Goal: Answer question/provide support

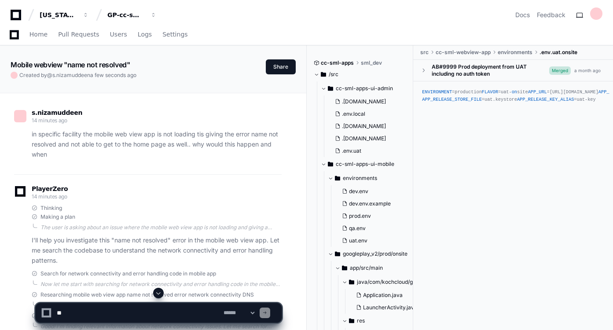
scroll to position [5234, 0]
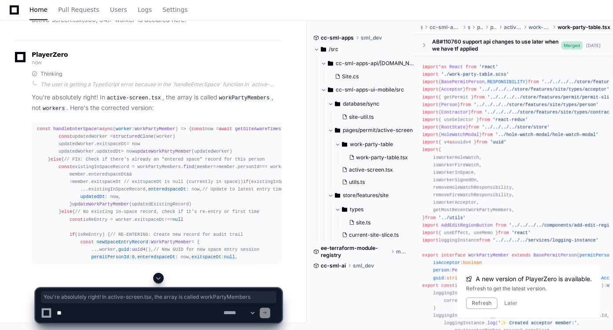
scroll to position [46008, 0]
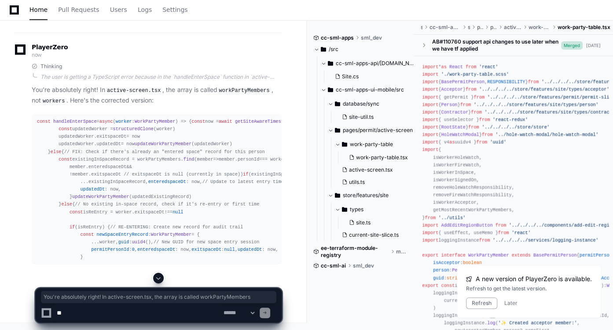
click at [161, 278] on span at bounding box center [158, 278] width 7 height 7
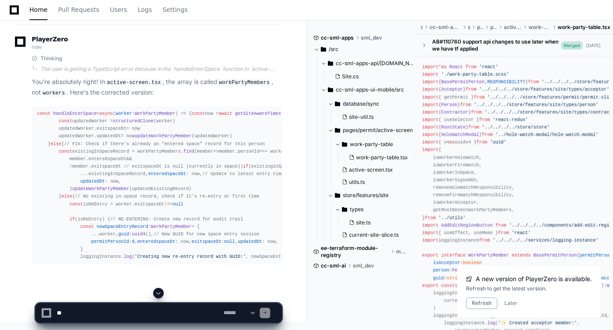
click at [136, 315] on textarea at bounding box center [138, 312] width 167 height 19
click at [162, 294] on span at bounding box center [158, 293] width 7 height 7
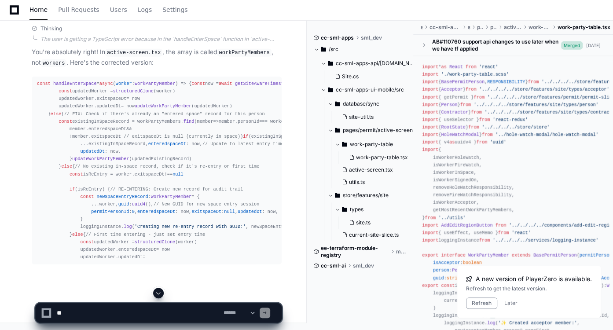
scroll to position [46099, 0]
click at [159, 294] on span at bounding box center [158, 293] width 7 height 7
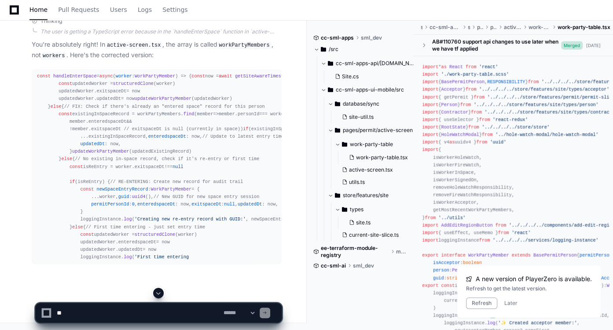
scroll to position [46233, 0]
click at [159, 294] on span at bounding box center [158, 293] width 7 height 7
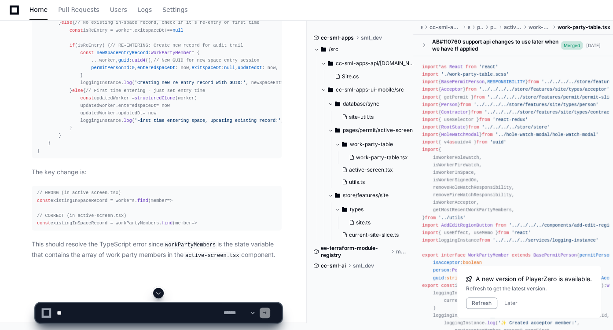
click at [159, 294] on span at bounding box center [158, 293] width 7 height 7
click at [159, 294] on app-app-chat-input "**********" at bounding box center [158, 305] width 247 height 35
click at [134, 303] on div "**********" at bounding box center [158, 313] width 247 height 20
click at [130, 308] on textarea at bounding box center [138, 312] width 167 height 19
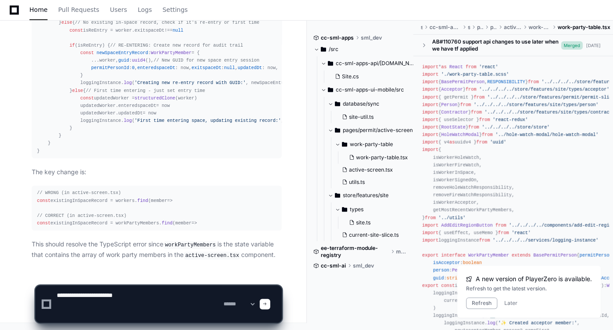
paste textarea "**********"
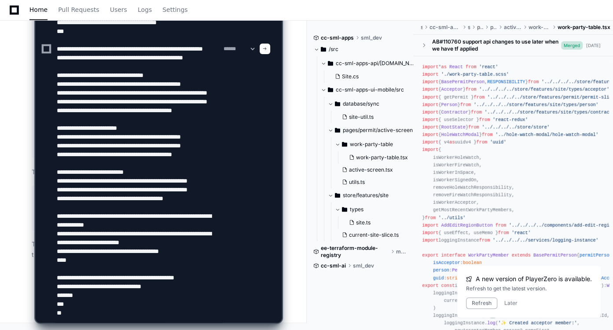
scroll to position [194, 0]
click at [102, 308] on textarea at bounding box center [138, 48] width 167 height 547
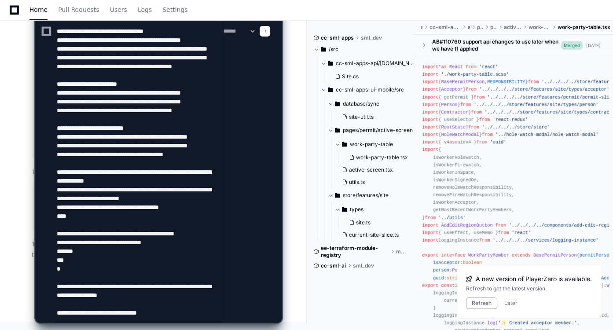
click at [174, 314] on textarea at bounding box center [138, 31] width 167 height 583
click at [165, 299] on textarea at bounding box center [138, 31] width 167 height 583
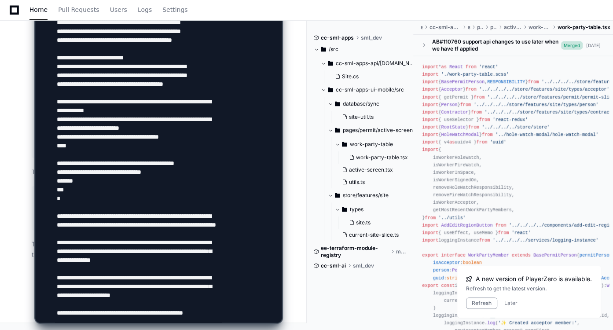
scroll to position [240, 0]
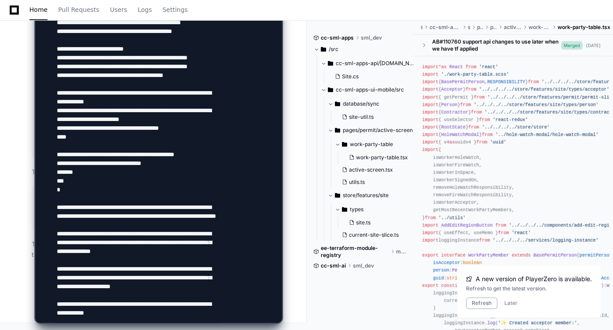
type textarea "**********"
click at [175, 291] on textarea at bounding box center [138, 14] width 167 height 618
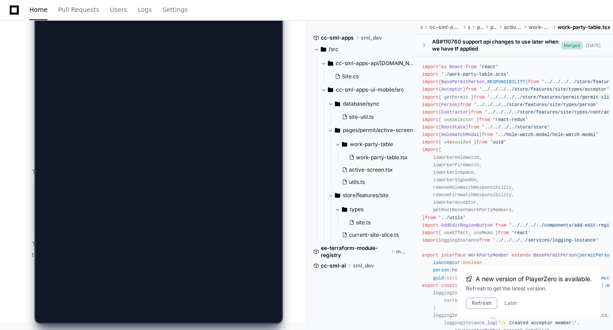
scroll to position [0, 0]
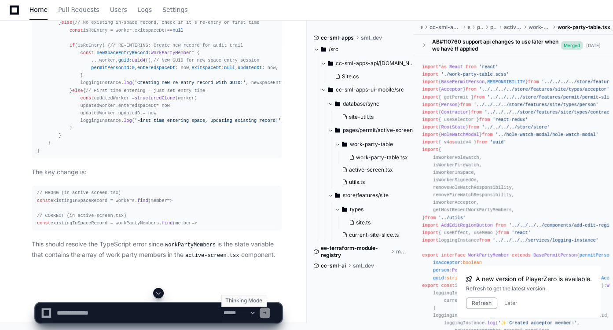
click at [256, 312] on select "**********" at bounding box center [239, 313] width 34 height 6
select select "*********"
click at [222, 310] on select "**********" at bounding box center [239, 313] width 34 height 6
click at [182, 312] on textarea at bounding box center [138, 312] width 167 height 19
paste textarea "**********"
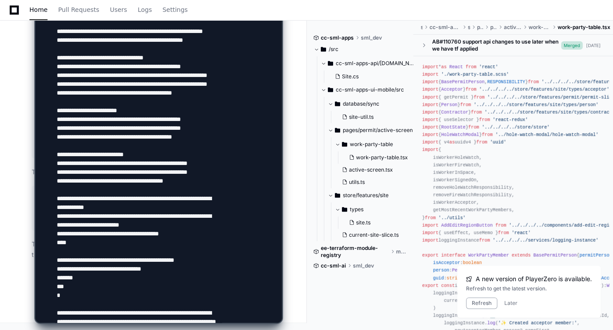
scroll to position [249, 0]
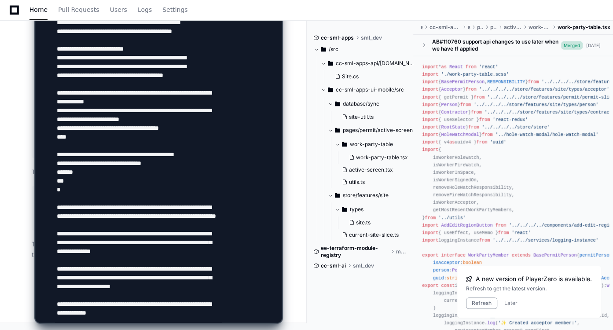
click at [151, 309] on textarea at bounding box center [138, 14] width 167 height 618
type textarea "**********"
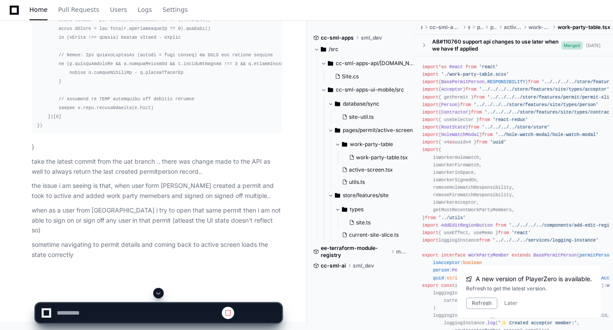
scroll to position [45967, 0]
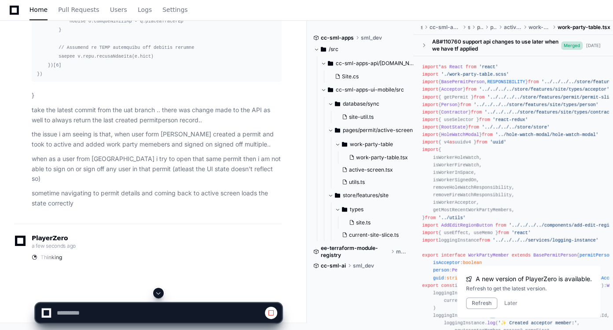
click at [157, 293] on span at bounding box center [158, 293] width 7 height 7
select select "*********"
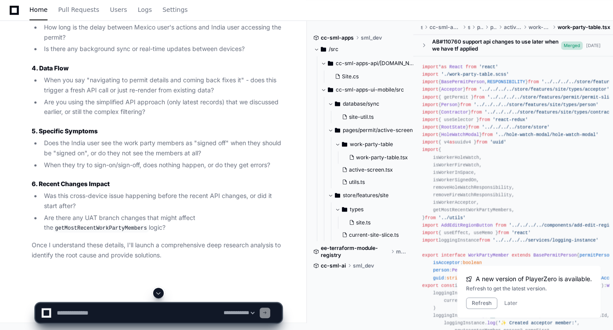
scroll to position [47384, 0]
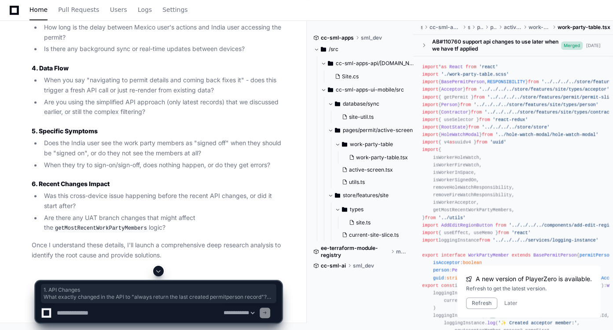
drag, startPoint x: 29, startPoint y: 82, endPoint x: 262, endPoint y: 126, distance: 236.5
click at [262, 126] on div "Thinking I can see this is a complex cross-device, cross-timezone synchronizati…" at bounding box center [148, 17] width 268 height 486
copy article "1. API Changes What exactly changed in the API to "always return the last creat…"
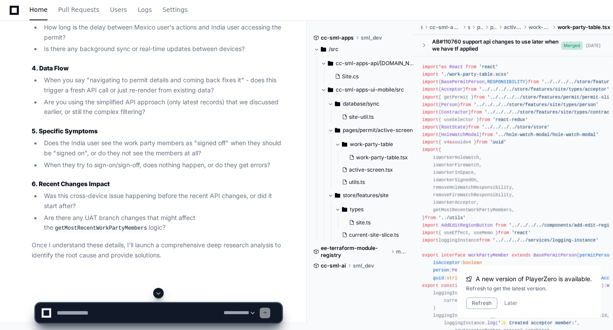
click at [147, 8] on h3 "3. Timing & Synchronization" at bounding box center [157, 3] width 250 height 9
click at [109, 309] on textarea at bounding box center [138, 312] width 167 height 19
paste textarea "**********"
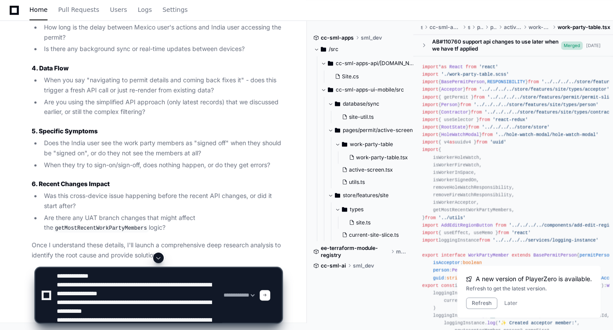
scroll to position [0, 0]
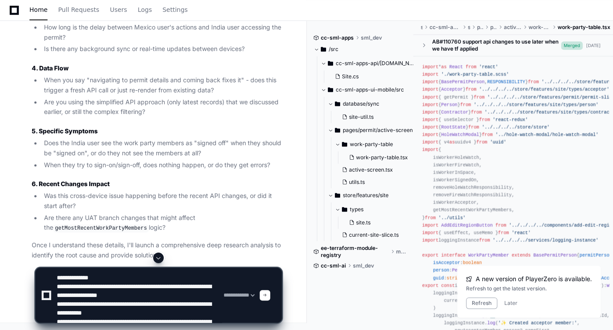
click at [171, 298] on textarea at bounding box center [138, 295] width 167 height 55
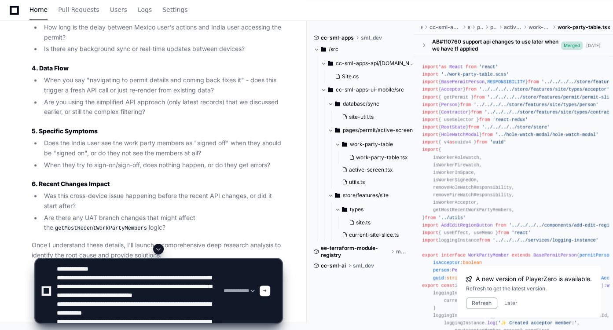
scroll to position [21, 0]
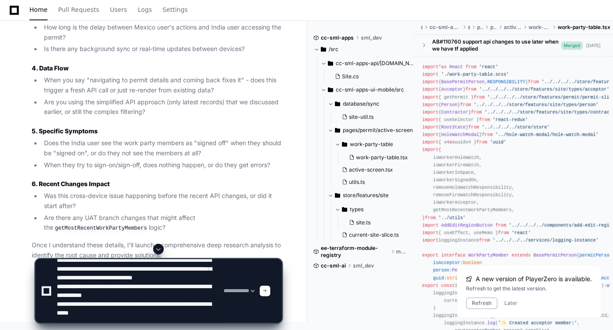
click at [146, 300] on textarea at bounding box center [138, 290] width 167 height 63
click at [132, 313] on textarea at bounding box center [138, 290] width 167 height 63
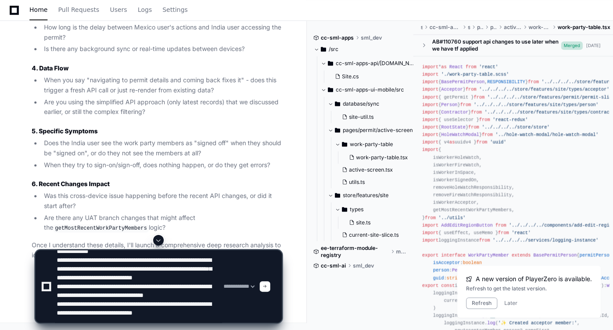
scroll to position [29, 0]
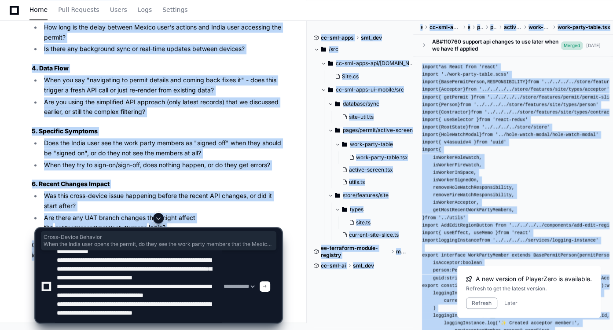
drag, startPoint x: 37, startPoint y: 148, endPoint x: 79, endPoint y: 213, distance: 77.1
copy app-player-page "Cross-Device Behavior When the India user opens the permit, do they see the wor…"
click at [79, 213] on div at bounding box center [158, 218] width 247 height 11
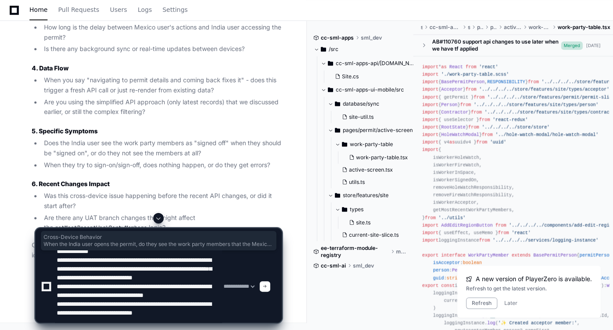
drag, startPoint x: 79, startPoint y: 213, endPoint x: 38, endPoint y: 150, distance: 75.8
click at [38, 150] on article "I can see this is a complex cross-device, cross-timezone synchronization issue …" at bounding box center [157, 28] width 250 height 464
click at [192, 312] on textarea at bounding box center [138, 286] width 167 height 72
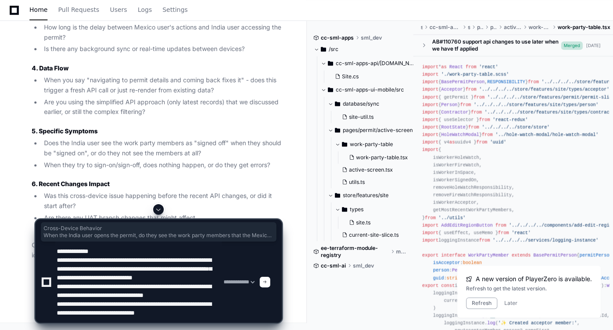
paste textarea "**********"
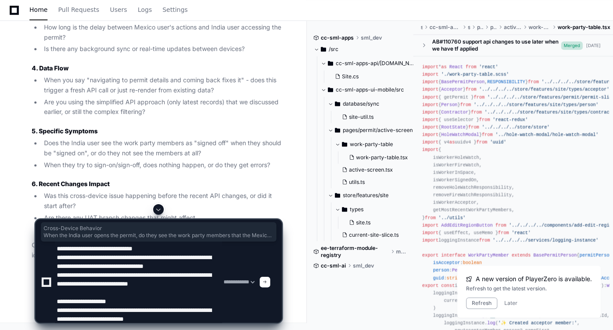
scroll to position [47, 0]
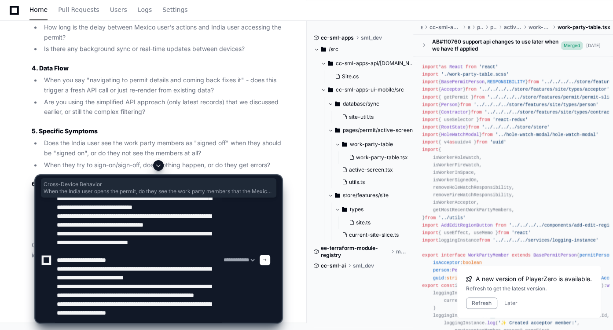
click at [204, 266] on textarea at bounding box center [138, 260] width 167 height 125
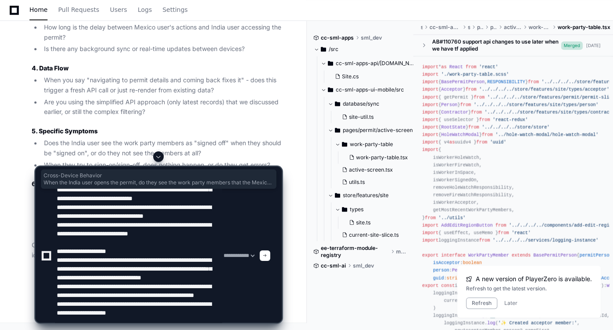
click at [133, 301] on textarea at bounding box center [138, 256] width 167 height 134
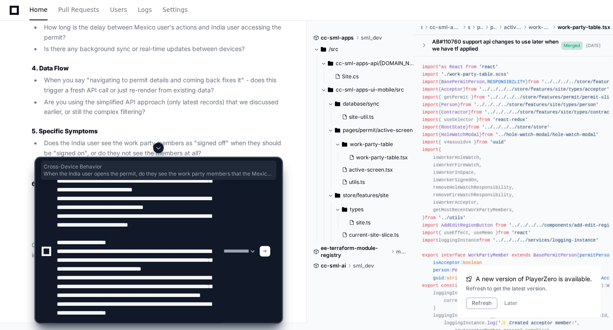
click at [175, 297] on textarea at bounding box center [138, 251] width 167 height 143
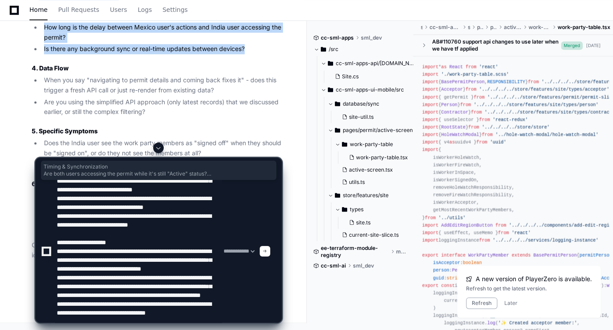
drag, startPoint x: 40, startPoint y: 37, endPoint x: 265, endPoint y: 77, distance: 228.4
click at [265, 77] on article "I can see this is a complex cross-device, cross-timezone synchronization issue …" at bounding box center [157, 28] width 250 height 464
copy article "Timing & Synchronization Are both users accessing the permit while it's still "…"
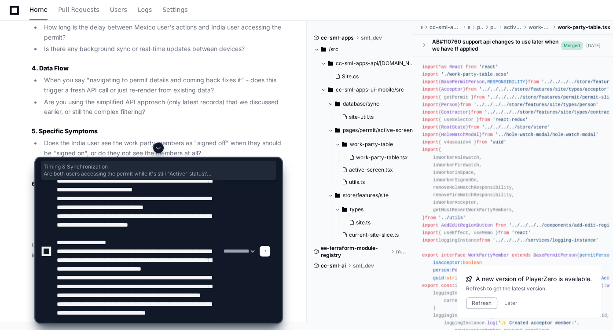
click at [136, 308] on textarea at bounding box center [138, 251] width 167 height 143
paste textarea "**********"
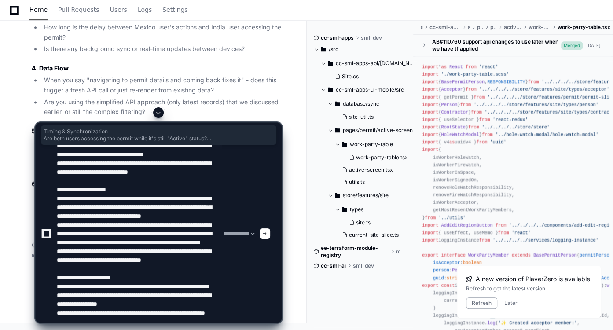
scroll to position [82, 0]
click at [167, 286] on textarea at bounding box center [138, 234] width 167 height 178
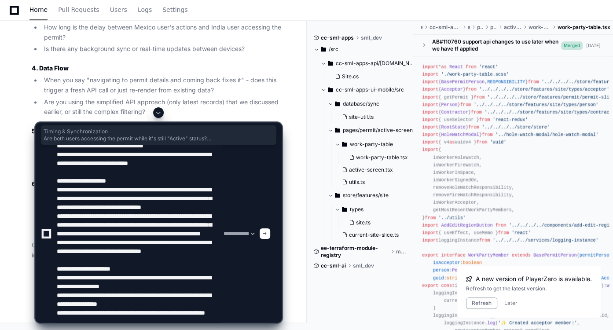
click at [186, 304] on textarea at bounding box center [138, 234] width 167 height 178
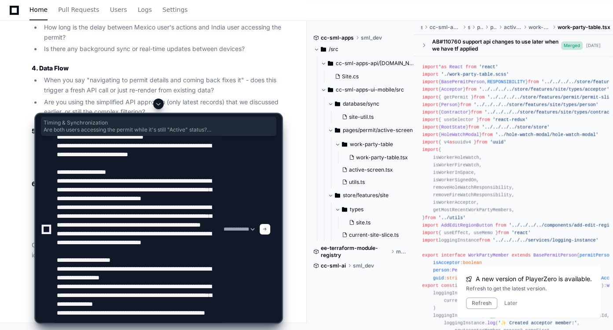
click at [135, 316] on textarea at bounding box center [138, 229] width 167 height 187
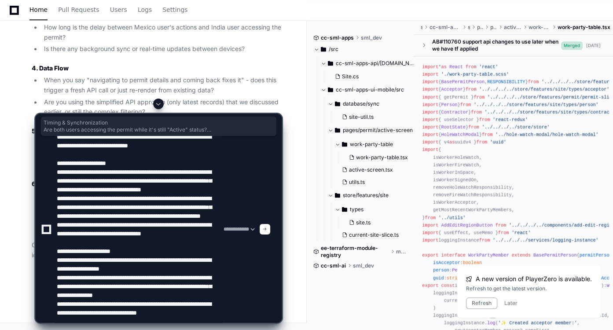
scroll to position [91, 0]
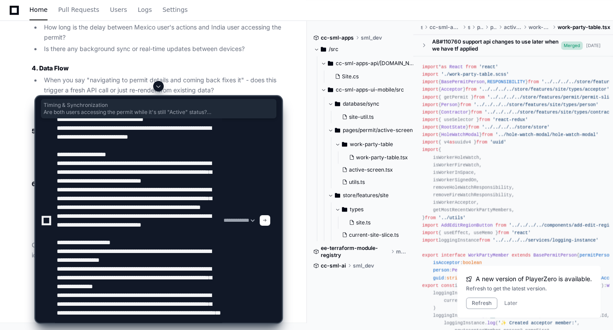
type textarea "**********"
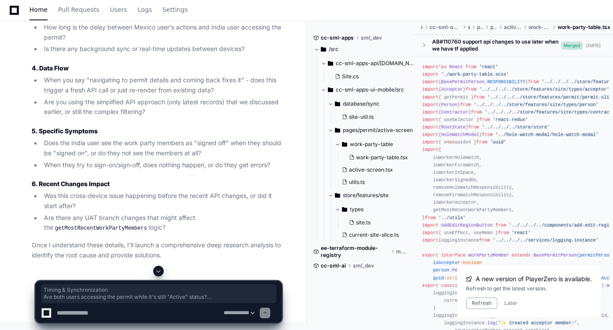
scroll to position [47602, 0]
click at [105, 314] on textarea at bounding box center [138, 312] width 167 height 19
click at [104, 115] on li "Are you using the simplified API approach (only latest records) that we discuss…" at bounding box center [161, 107] width 240 height 20
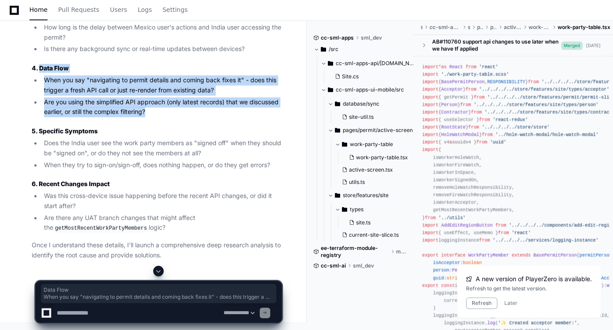
drag, startPoint x: 40, startPoint y: 78, endPoint x: 153, endPoint y: 119, distance: 120.3
click at [153, 119] on article "I can see this is a complex cross-device, cross-timezone synchronization issue …" at bounding box center [157, 28] width 250 height 464
copy article "Data Flow When you say "navigating to permit details and coming back fixes it" …"
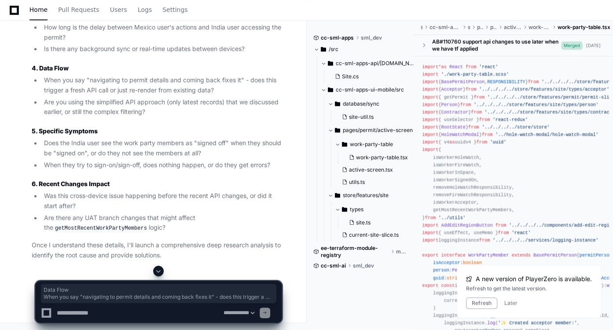
click at [78, 188] on article "I can see this is a complex cross-device, cross-timezone synchronization issue …" at bounding box center [157, 28] width 250 height 464
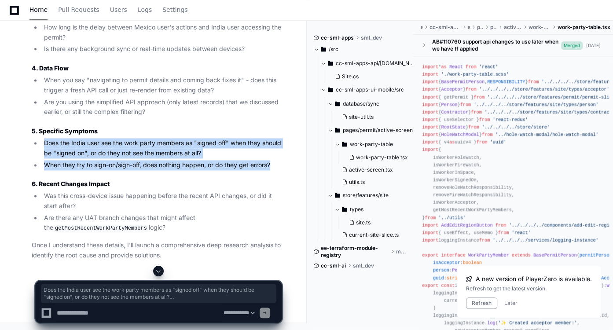
drag, startPoint x: 43, startPoint y: 151, endPoint x: 277, endPoint y: 175, distance: 234.8
click at [277, 170] on ul "Does the India user see the work party members as "signed off" when they should…" at bounding box center [157, 154] width 250 height 32
copy ul "Does the India user see the work party members as "signed off" when they should…"
click at [100, 211] on li "Was this cross-device issue happening before the recent API changes, or did it …" at bounding box center [161, 201] width 240 height 20
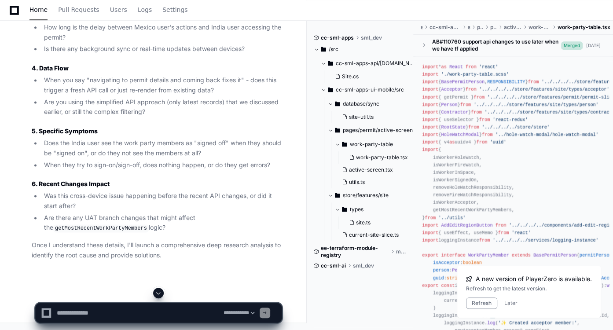
scroll to position [47613, 0]
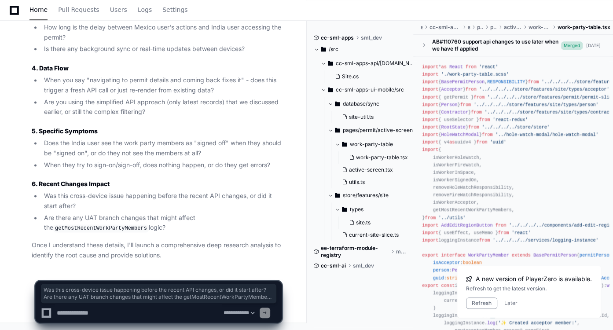
drag, startPoint x: 41, startPoint y: 198, endPoint x: 165, endPoint y: 227, distance: 127.2
click at [165, 227] on ul "Was this cross-device issue happening before the recent API changes, or did it …" at bounding box center [157, 212] width 250 height 42
copy ul "Was this cross-device issue happening before the recent API changes, or did it …"
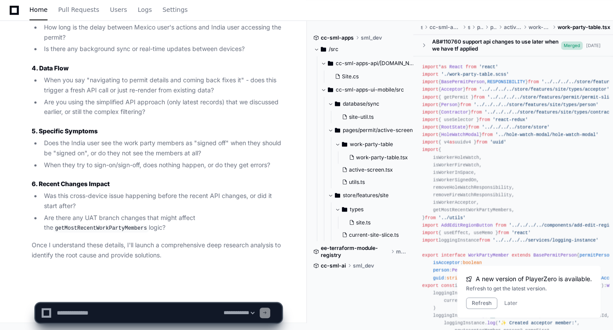
paste textarea "**********"
click at [114, 310] on textarea at bounding box center [138, 312] width 167 height 19
type textarea "**********"
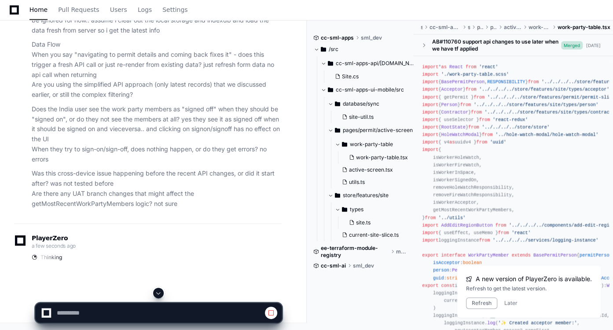
scroll to position [48132, 0]
select select "*********"
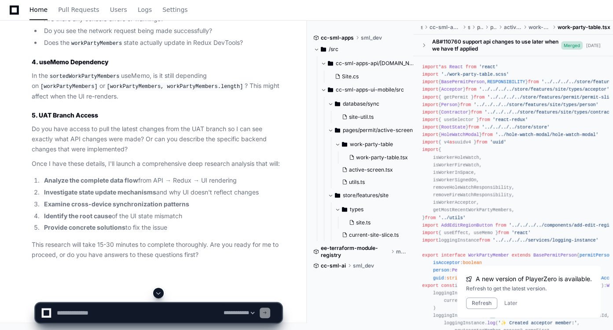
scroll to position [48323, 0]
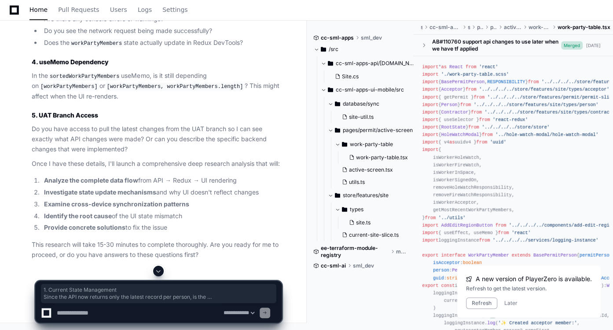
drag, startPoint x: 30, startPoint y: 133, endPoint x: 222, endPoint y: 178, distance: 197.0
click at [222, 178] on div "Thinking Perfect! This gives me a much clearer picture. I have a few final clar…" at bounding box center [148, 16] width 268 height 487
copy article "1. Current State Management Since the API now returns only the latest record pe…"
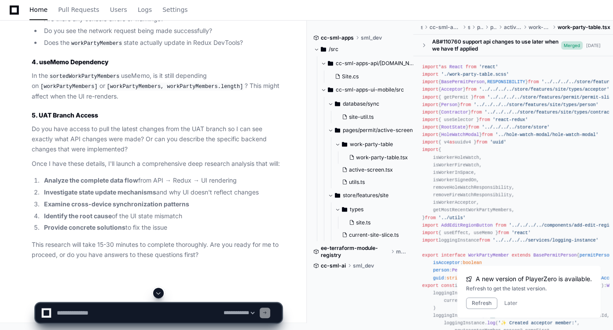
paste textarea "**********"
click at [136, 309] on textarea at bounding box center [138, 312] width 167 height 19
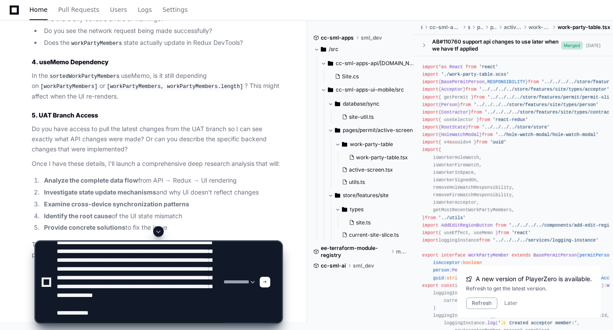
scroll to position [38, 0]
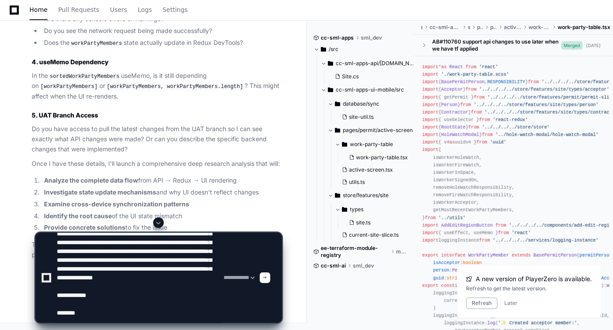
paste textarea "**********"
type textarea "**********"
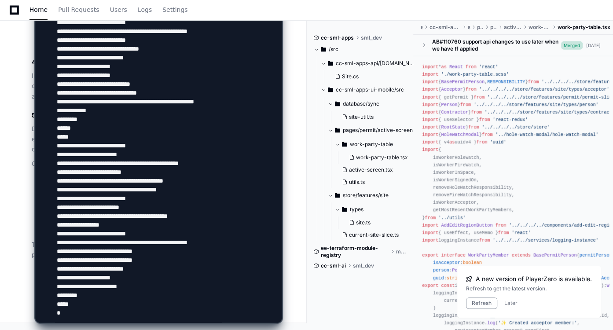
scroll to position [0, 0]
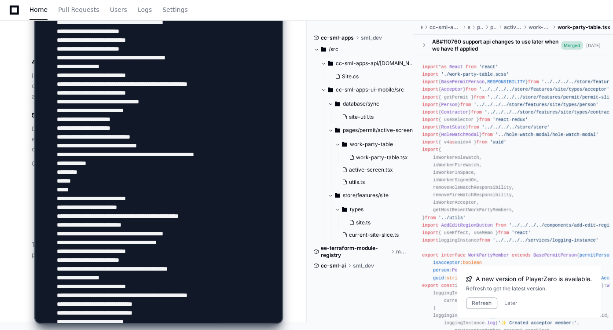
click at [187, 139] on textarea at bounding box center [138, 4] width 167 height 635
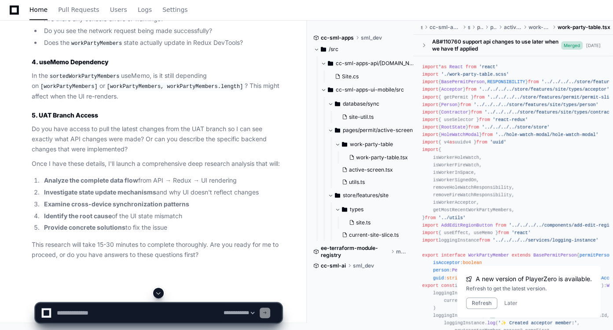
scroll to position [48444, 0]
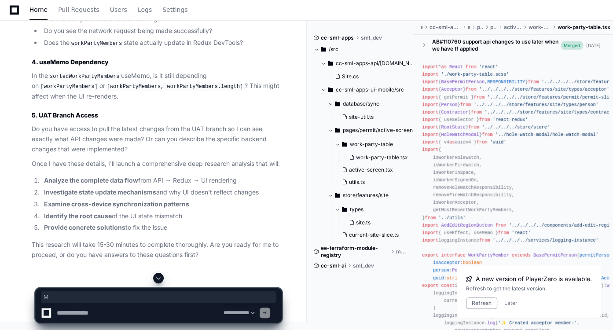
drag, startPoint x: 64, startPoint y: 117, endPoint x: 150, endPoint y: 125, distance: 86.5
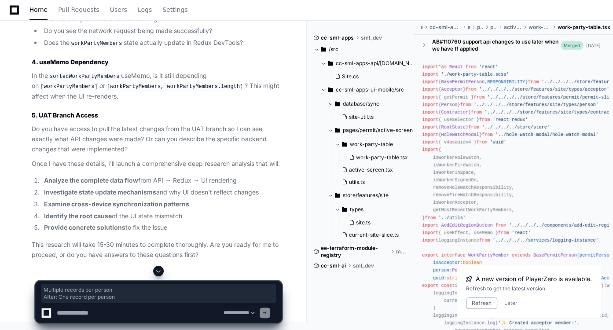
drag, startPoint x: 31, startPoint y: 162, endPoint x: 249, endPoint y: 199, distance: 220.5
click at [249, 199] on div "Thinking Perfect! This gives me a much clearer picture. I have a few final clar…" at bounding box center [148, 16] width 268 height 487
copy article "When the India user tries to sign-on/sign-off and the UI doesn't update: Are th…"
click at [103, 214] on article "Perfect! This gives me a much clearer picture. I have a few final clarifying qu…" at bounding box center [157, 27] width 250 height 465
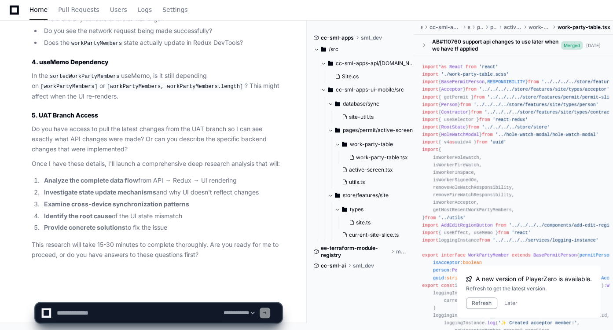
scroll to position [48611, 0]
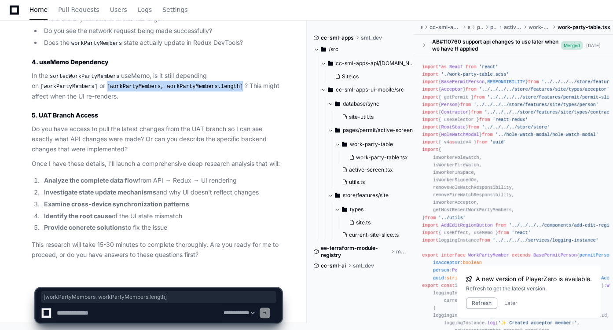
drag, startPoint x: 33, startPoint y: 77, endPoint x: 158, endPoint y: 77, distance: 125.0
click at [158, 83] on code "[workPartyMembers, workPartyMembers.length]" at bounding box center [175, 87] width 140 height 8
copy code "[workPartyMembers, workPartyMembers.length]"
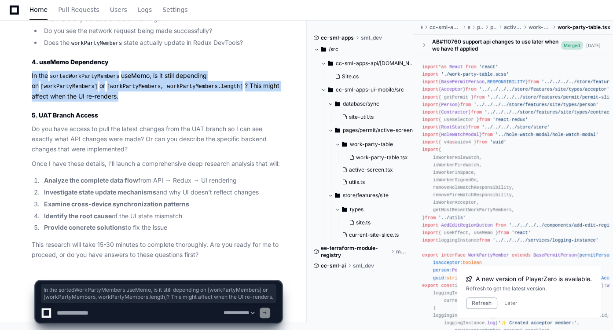
drag, startPoint x: 30, startPoint y: 66, endPoint x: 69, endPoint y: 84, distance: 42.9
click at [69, 84] on div "Thinking Perfect! This gives me a much clearer picture. I have a few final clar…" at bounding box center [148, 16] width 268 height 487
copy p "In the sortedWorkPartyMembers useMemo, is it still depending on [workPartyMembe…"
click at [88, 170] on article "Perfect! This gives me a much clearer picture. I have a few final clarifying qu…" at bounding box center [157, 27] width 250 height 465
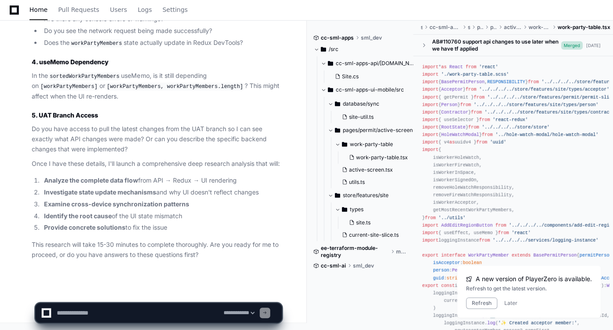
click at [171, 311] on textarea at bounding box center [138, 312] width 167 height 19
click at [158, 136] on p "Do you have access to pull the latest changes from the UAT branch so I can see …" at bounding box center [157, 139] width 250 height 30
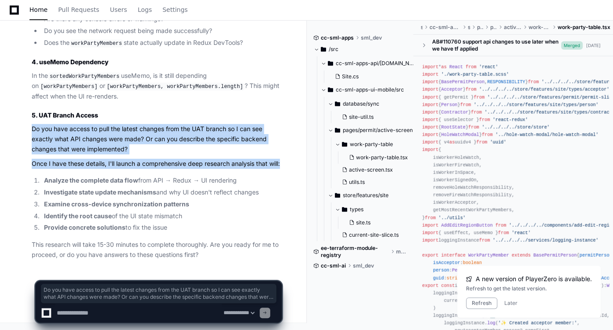
drag, startPoint x: 32, startPoint y: 120, endPoint x: 121, endPoint y: 161, distance: 98.0
click at [121, 161] on article "Perfect! This gives me a much clearer picture. I have a few final clarifying qu…" at bounding box center [157, 27] width 250 height 465
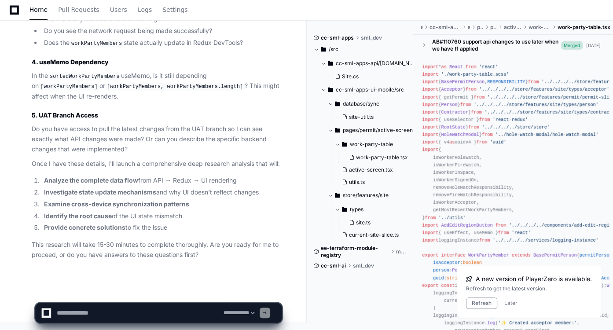
click at [130, 258] on p "This research will take 15-30 minutes to complete thoroughly. Are you ready for…" at bounding box center [157, 250] width 250 height 20
click at [120, 318] on textarea at bounding box center [138, 312] width 167 height 19
paste textarea "**********"
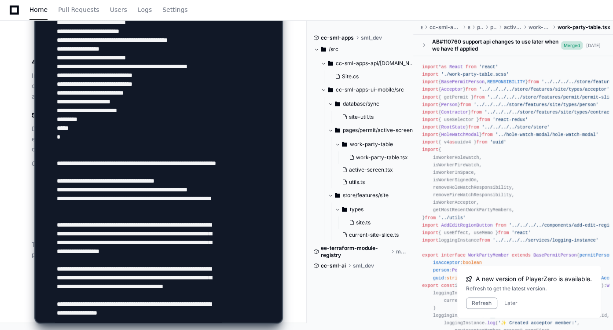
scroll to position [223, 0]
drag, startPoint x: 148, startPoint y: 318, endPoint x: 33, endPoint y: 305, distance: 116.5
type textarea "**********"
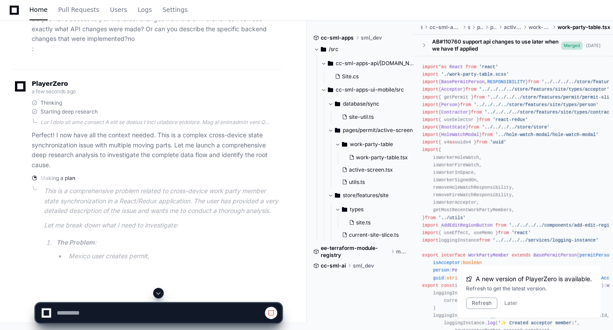
scroll to position [49099, 0]
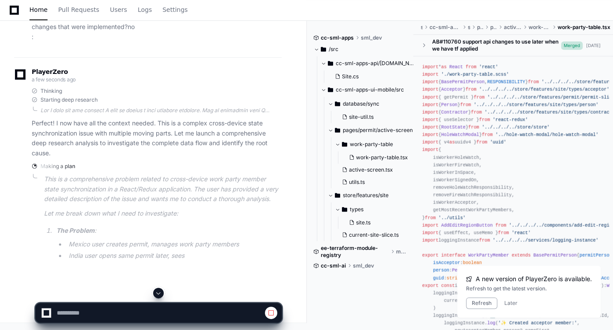
click at [162, 290] on span at bounding box center [158, 293] width 7 height 7
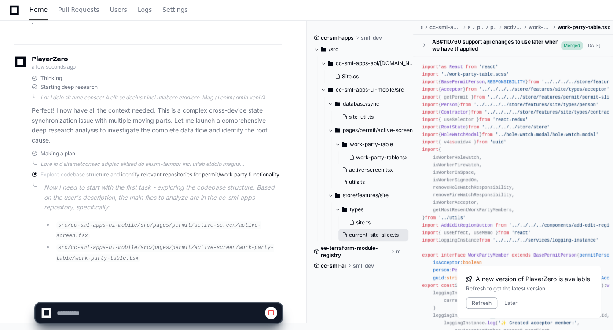
scroll to position [49572, 0]
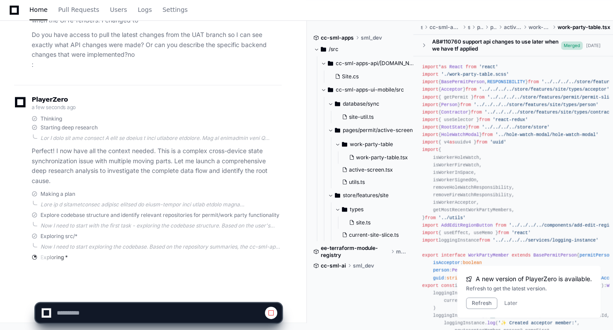
click at [161, 296] on app-app-chat-input at bounding box center [158, 305] width 247 height 35
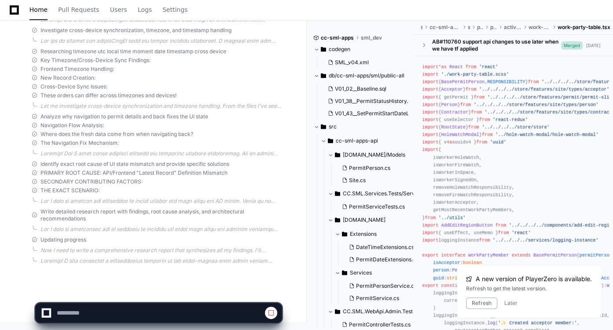
scroll to position [50789, 0]
select select "*********"
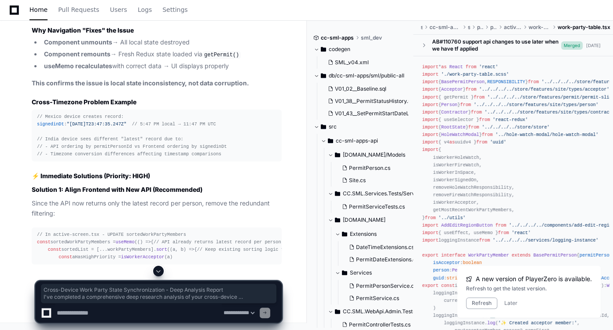
scroll to position [51048, 0]
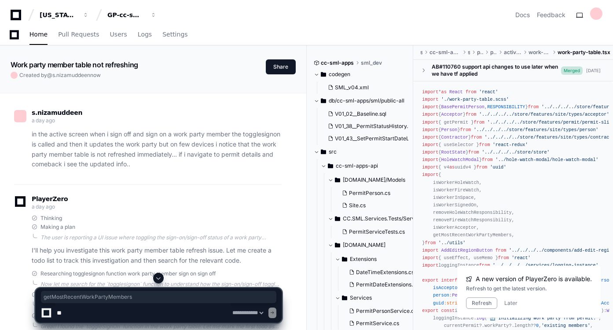
select select "*********"
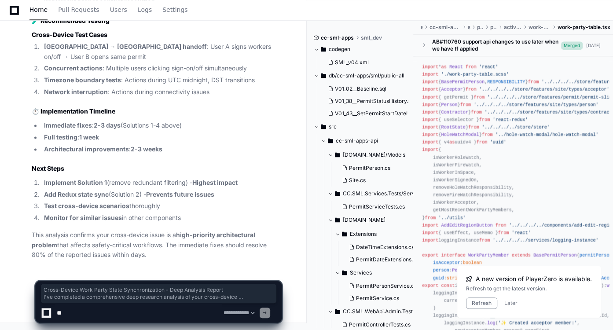
scroll to position [52271, 0]
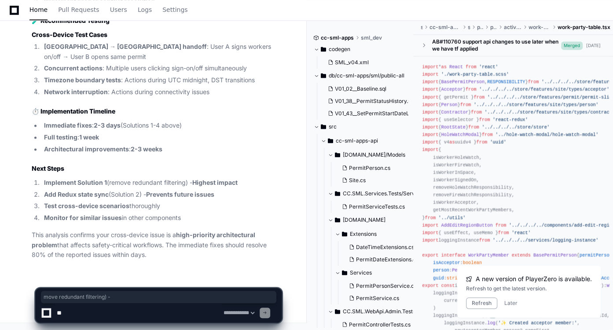
drag, startPoint x: 117, startPoint y: 180, endPoint x: 194, endPoint y: 180, distance: 77.0
click at [194, 180] on li "Implement Solution 1 (remove redundant filtering) - Highest impact" at bounding box center [161, 183] width 240 height 10
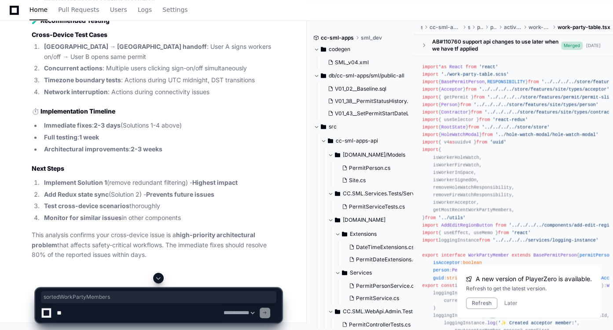
scroll to position [51421, 0]
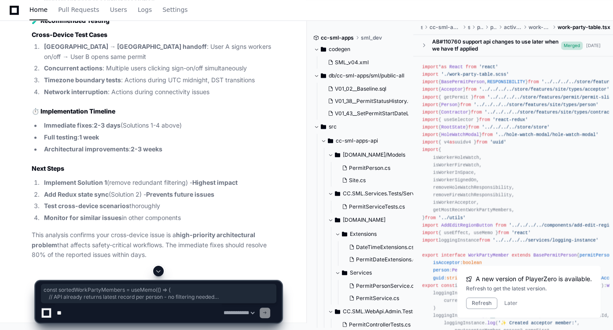
drag, startPoint x: 36, startPoint y: 105, endPoint x: 94, endPoint y: 243, distance: 149.3
copy div "const sortedWorkPartyMembers = useMemo ( () => { // API already returns latest …"
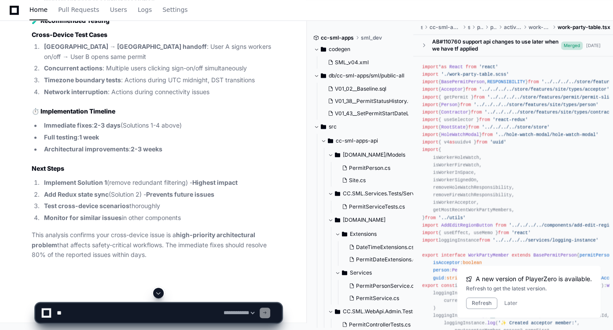
scroll to position [51475, 0]
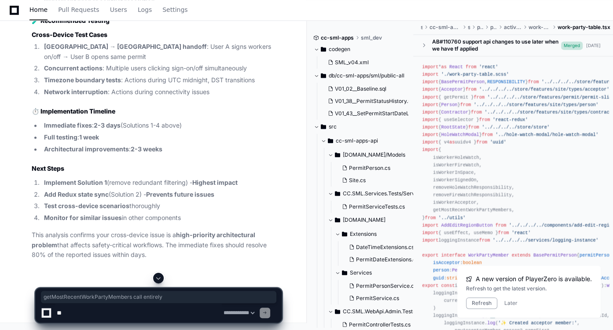
drag, startPoint x: 116, startPoint y: 187, endPoint x: 237, endPoint y: 185, distance: 121.5
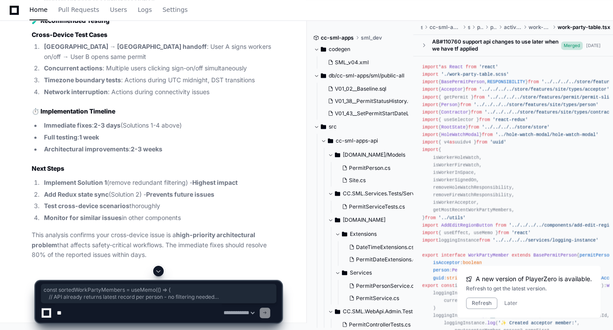
drag, startPoint x: 34, startPoint y: 95, endPoint x: 103, endPoint y: 231, distance: 151.9
drag, startPoint x: 175, startPoint y: 219, endPoint x: 34, endPoint y: 173, distance: 148.2
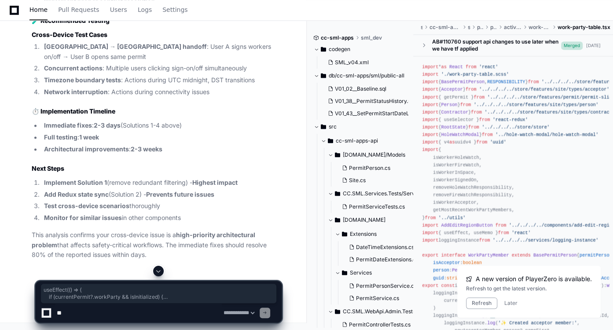
copy div "useEffect ( () => { if (currentPermit?. workParty && isInitialized) { const ser…"
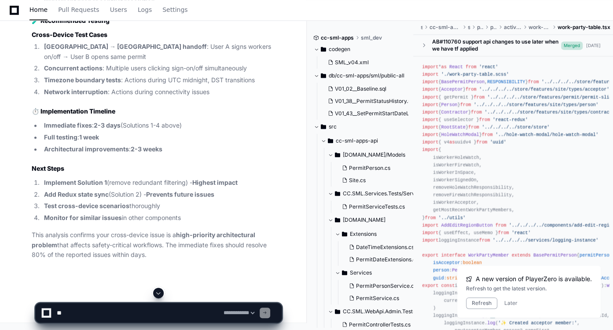
drag, startPoint x: 95, startPoint y: 70, endPoint x: 159, endPoint y: 62, distance: 64.0
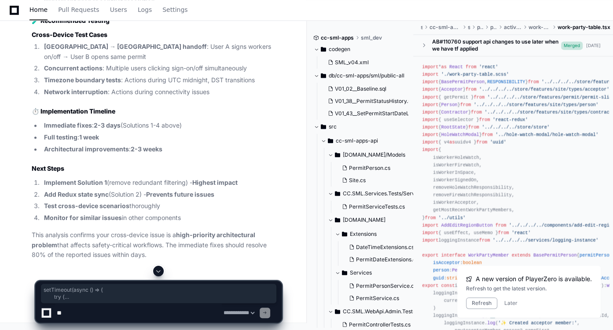
drag, startPoint x: 43, startPoint y: 128, endPoint x: 66, endPoint y: 200, distance: 75.6
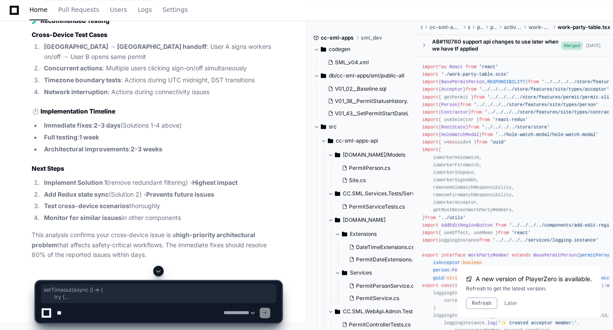
drag, startPoint x: 45, startPoint y: 90, endPoint x: 66, endPoint y: 166, distance: 78.3
copy div "setTimeout ( async () => { try { const currentPermit = getPermit () if (current…"
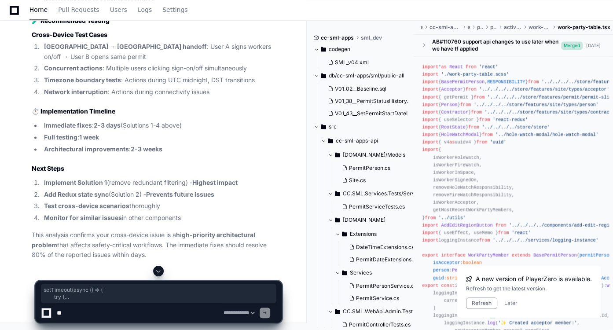
scroll to position [51782, 0]
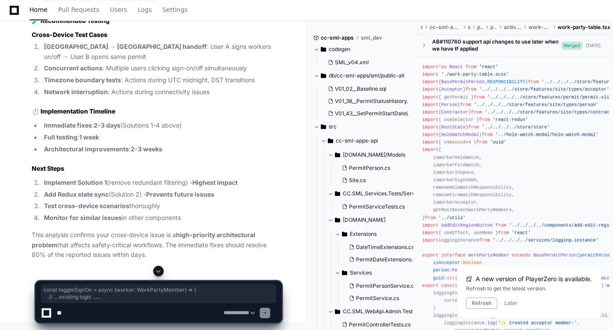
drag, startPoint x: 166, startPoint y: 183, endPoint x: 28, endPoint y: 69, distance: 179.4
click at [163, 311] on textarea at bounding box center [138, 312] width 167 height 19
type textarea "**********"
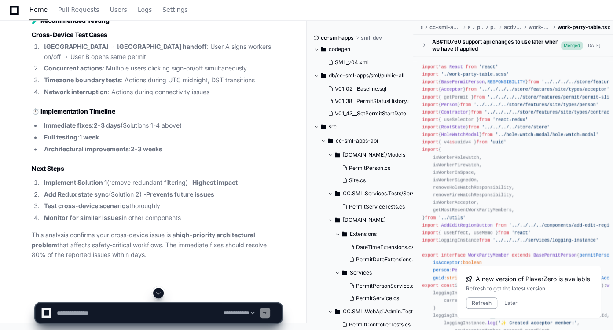
click at [159, 291] on span at bounding box center [158, 293] width 7 height 7
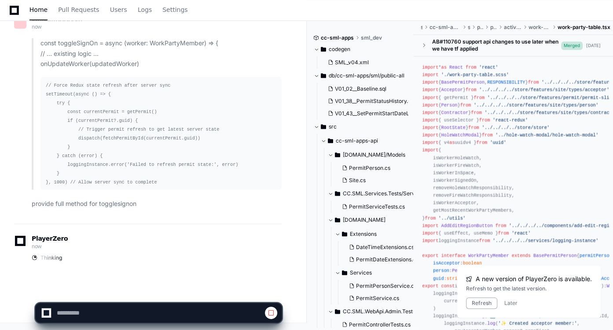
scroll to position [52541, 0]
select select "*********"
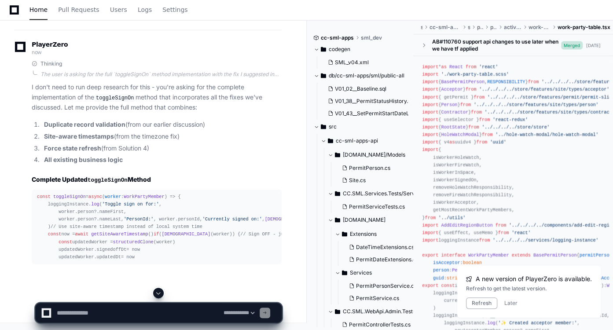
scroll to position [51572, 0]
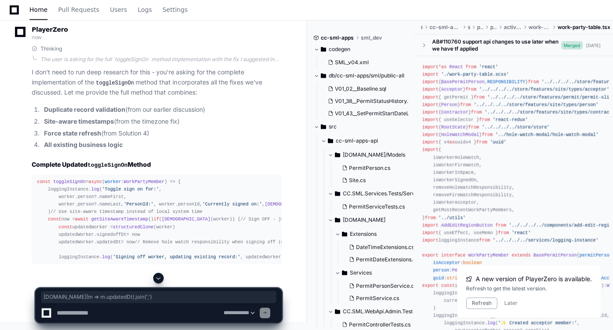
drag, startPoint x: 92, startPoint y: 237, endPoint x: 210, endPoint y: 238, distance: 117.9
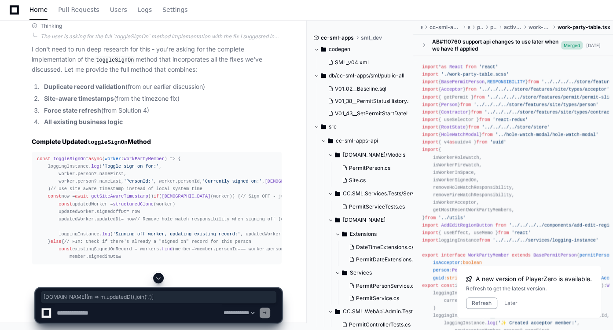
drag, startPoint x: 90, startPoint y: 236, endPoint x: 214, endPoint y: 239, distance: 123.7
copy div "workPartyMembers. map ( m => m. updatedDt ). join ( ',' )]"
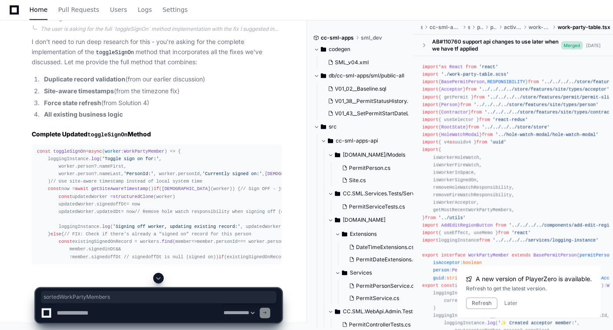
copy div "sortedWorkPartyMembers"
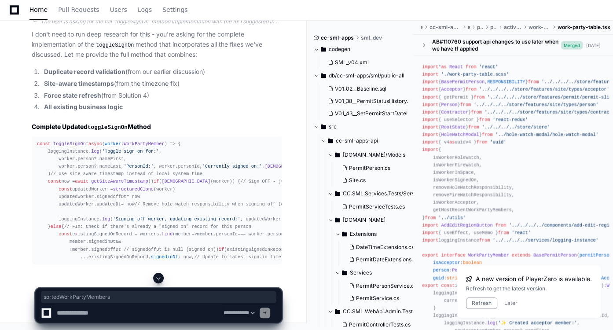
scroll to position [51535, 0]
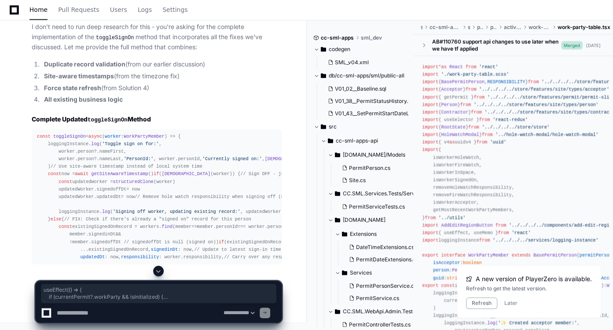
drag, startPoint x: 37, startPoint y: 171, endPoint x: 177, endPoint y: 218, distance: 148.0
copy div "useEffect ( () => { if (currentPermit?. workParty && isInitialized) { const ser…"
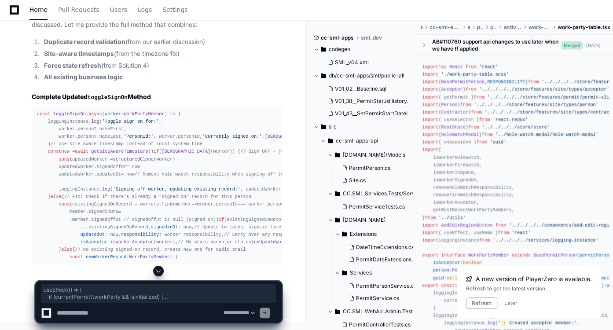
drag, startPoint x: 35, startPoint y: 172, endPoint x: 176, endPoint y: 217, distance: 147.9
copy div "useEffect ( () => { if (currentPermit?. workParty && isInitialized) { const ser…"
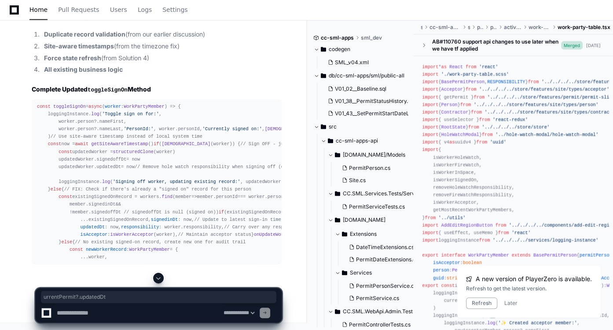
drag, startPoint x: 172, startPoint y: 215, endPoint x: 113, endPoint y: 217, distance: 59.9
click at [146, 315] on textarea at bounding box center [138, 312] width 167 height 19
type textarea "*"
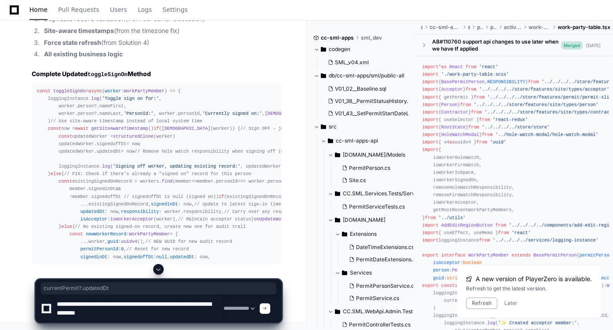
type textarea "**********"
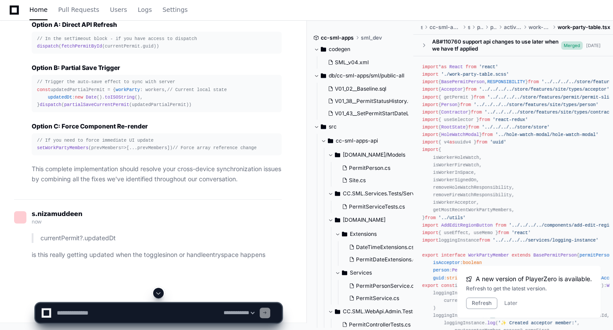
scroll to position [0, 0]
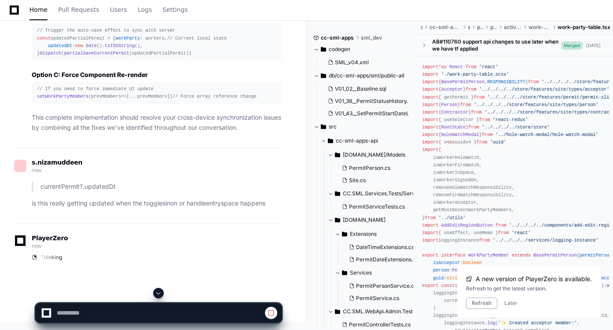
click at [155, 292] on button at bounding box center [158, 293] width 11 height 11
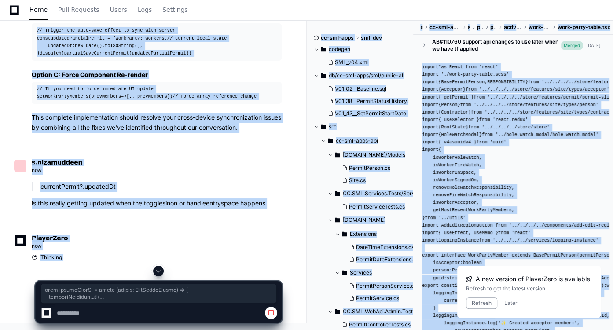
scroll to position [53505, 0]
drag, startPoint x: 37, startPoint y: 133, endPoint x: 42, endPoint y: 63, distance: 70.1
copy div "const toggleSignOn = async ( worker : WorkPartyMember ) => { loggingInstance. l…"
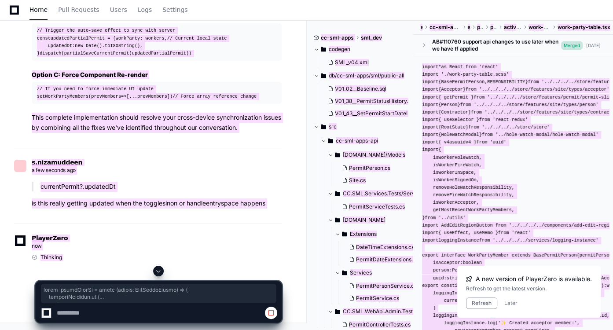
select select "*********"
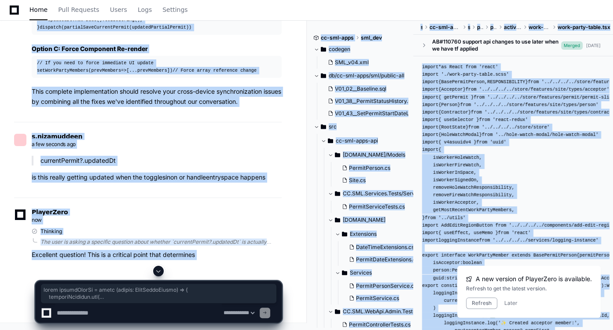
click at [161, 270] on span at bounding box center [158, 271] width 7 height 7
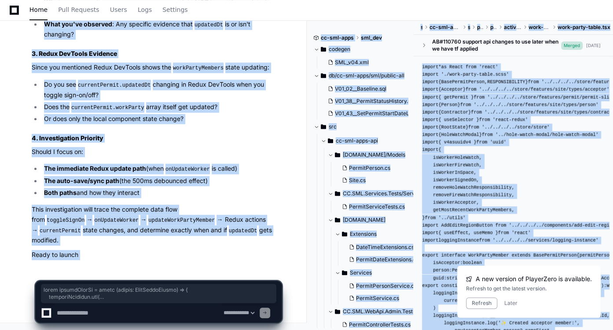
scroll to position [54455, 0]
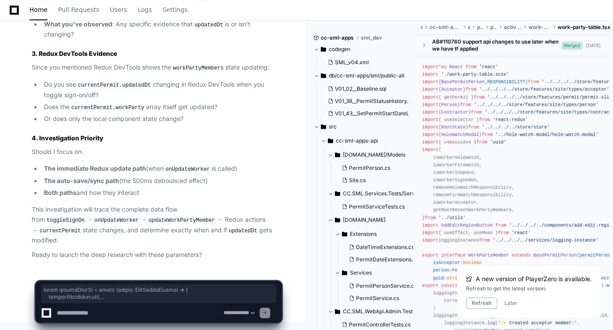
click at [184, 224] on p "This investigation will trace the complete data flow from toggleSignOn → onUpda…" at bounding box center [157, 225] width 250 height 41
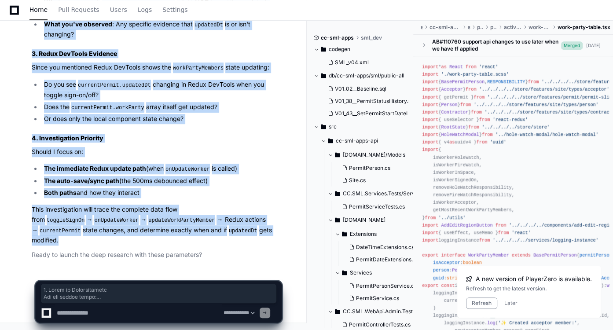
drag, startPoint x: 31, startPoint y: 72, endPoint x: 233, endPoint y: 243, distance: 264.4
click at [233, 243] on div "Thinking Excellent question! This is a critical point that determines whether t…" at bounding box center [148, 22] width 268 height 477
copy article "1. Scope of Investigation Are you asking about: Local state updates : Does curr…"
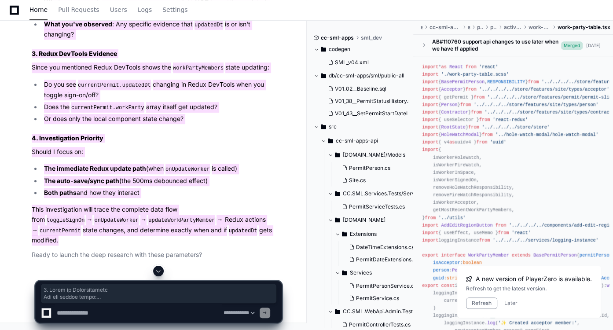
scroll to position [54374, 0]
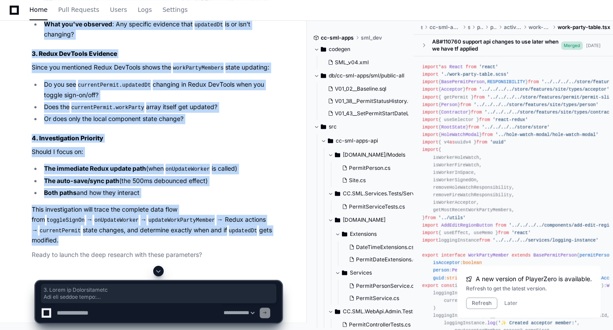
drag, startPoint x: 110, startPoint y: 241, endPoint x: 112, endPoint y: 250, distance: 9.4
click at [110, 157] on p "Should I focus on:" at bounding box center [157, 152] width 250 height 10
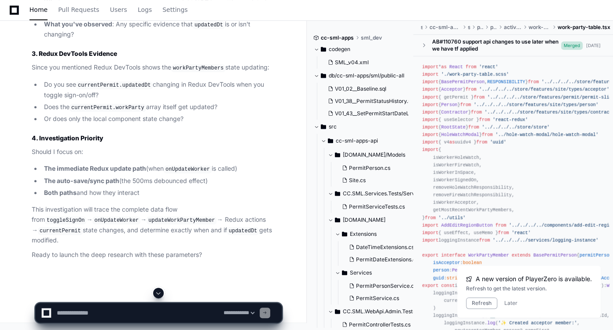
click at [121, 313] on textarea at bounding box center [138, 312] width 167 height 19
paste textarea "**********"
type textarea "**********"
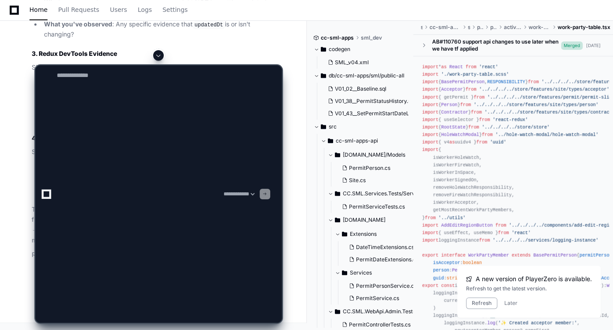
click at [160, 61] on button at bounding box center [158, 55] width 11 height 11
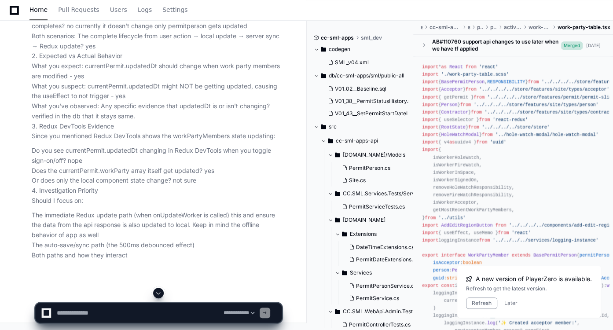
click at [160, 294] on span at bounding box center [158, 293] width 7 height 7
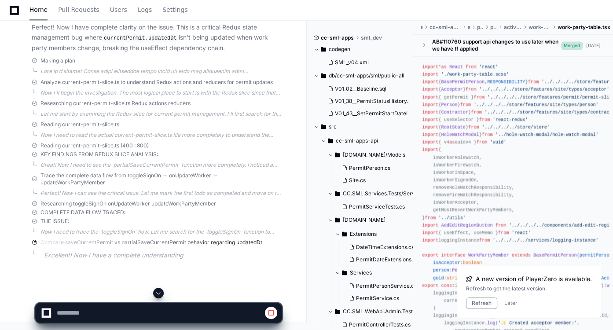
scroll to position [55090, 0]
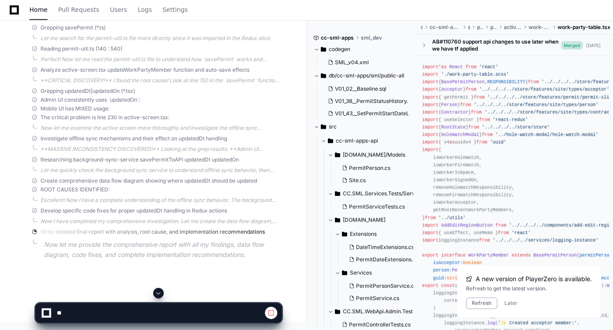
scroll to position [55090, 0]
click at [157, 295] on span at bounding box center [158, 293] width 7 height 7
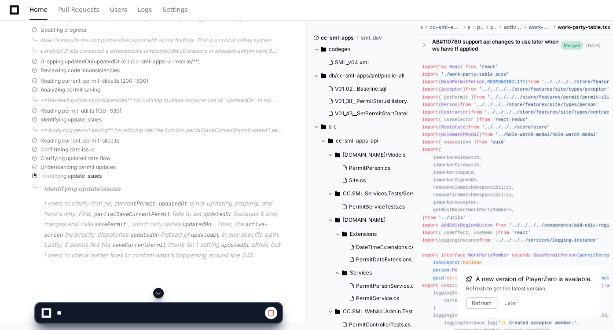
scroll to position [55532, 0]
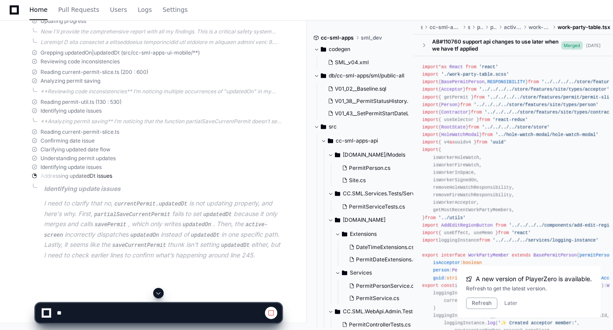
select select "*********"
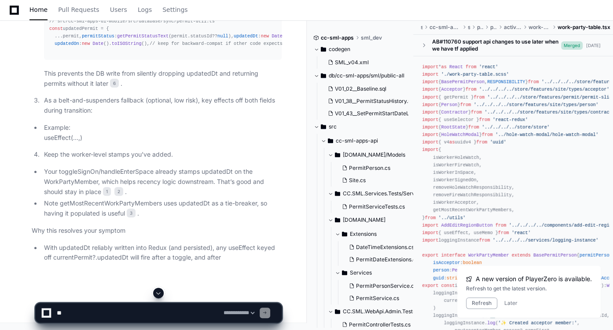
click at [159, 292] on span at bounding box center [158, 293] width 7 height 7
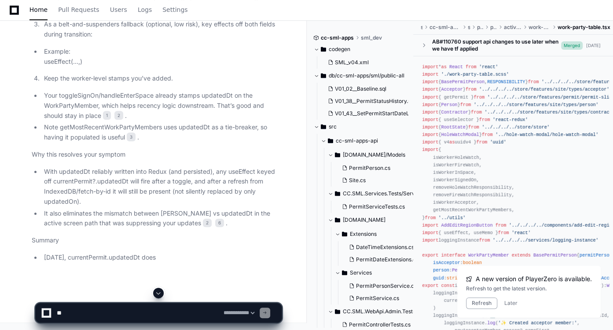
scroll to position [56550, 0]
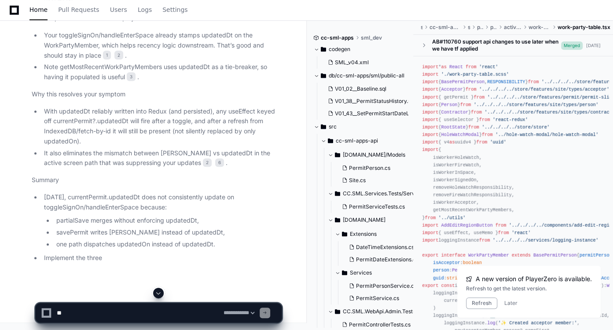
click at [158, 296] on span at bounding box center [158, 293] width 7 height 7
